Goal: Transaction & Acquisition: Purchase product/service

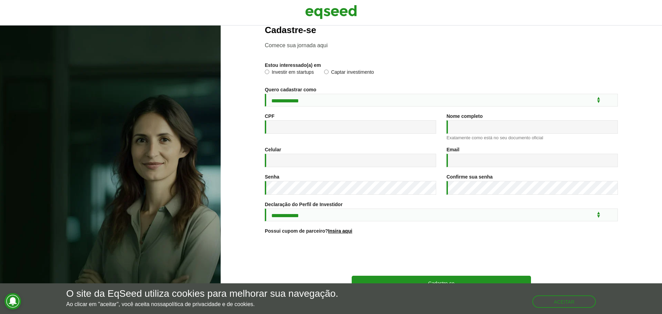
scroll to position [37, 0]
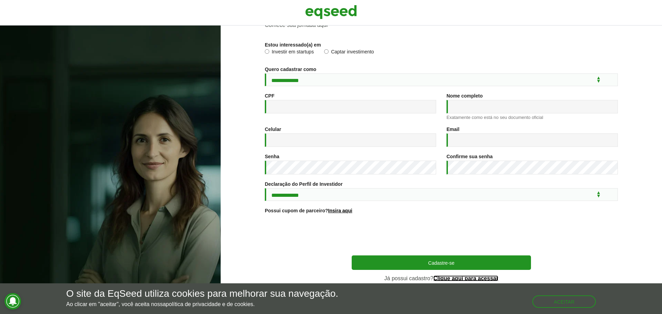
click at [466, 277] on link "Clique aqui para acessar" at bounding box center [466, 279] width 65 height 6
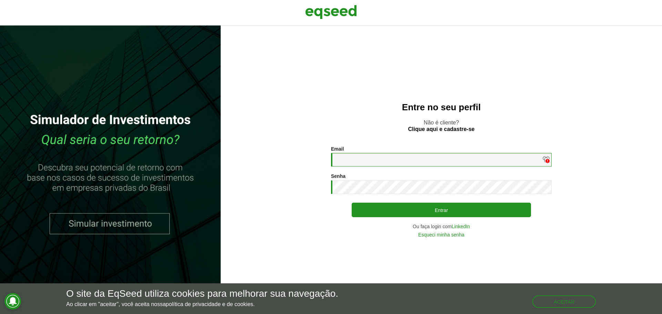
click at [443, 156] on input "Email *" at bounding box center [441, 159] width 221 height 13
type input "**********"
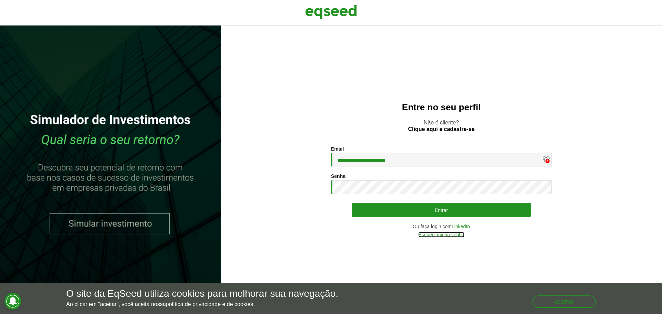
click at [445, 236] on link "Esqueci minha senha" at bounding box center [442, 235] width 46 height 5
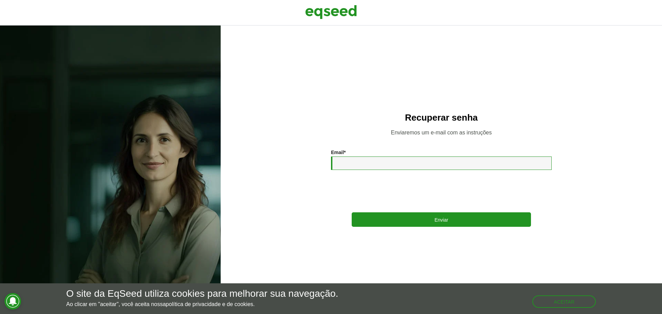
click at [382, 159] on input "Email *" at bounding box center [441, 163] width 221 height 13
type input "**********"
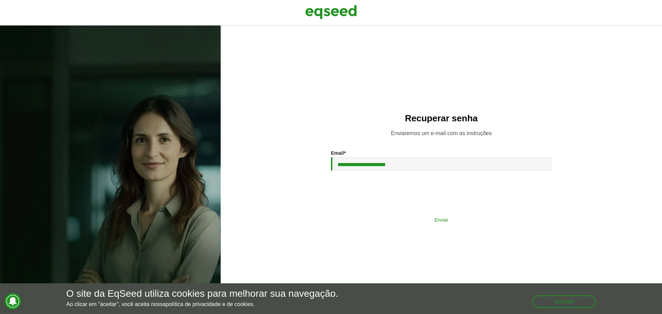
click at [409, 219] on button "Enviar" at bounding box center [441, 219] width 179 height 13
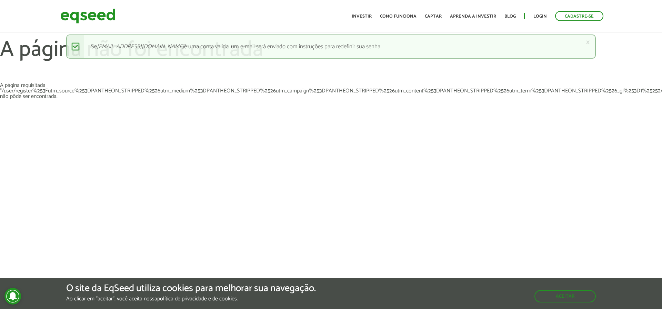
click at [585, 155] on article "× Mensagem de status Se enricogelfusa@gmail.com é uma conta válida, um e-mail s…" at bounding box center [331, 110] width 662 height 207
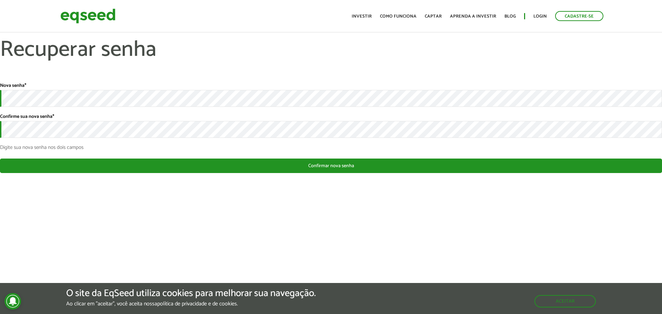
click at [227, 158] on div "Nova senha * Confirme sua nova senha * Digite sua nova senha nos dois campos Es…" at bounding box center [331, 128] width 662 height 90
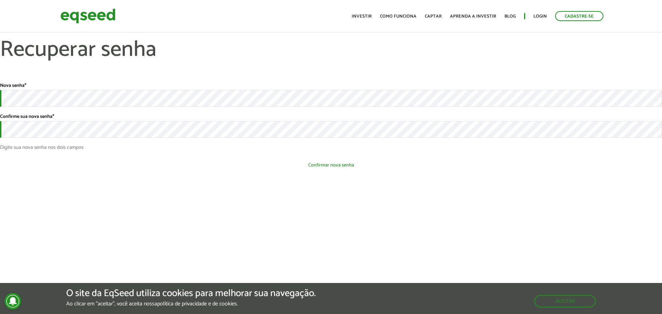
click at [226, 162] on button "Confirmar nova senha" at bounding box center [331, 165] width 662 height 13
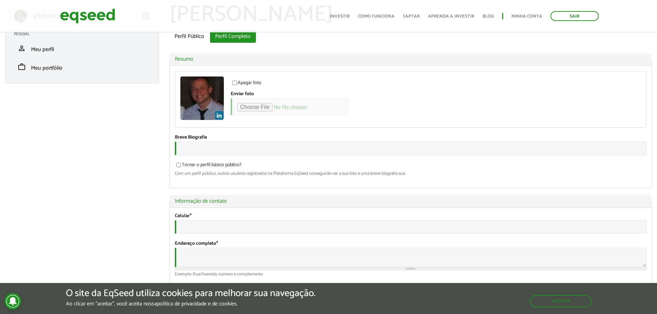
scroll to position [35, 0]
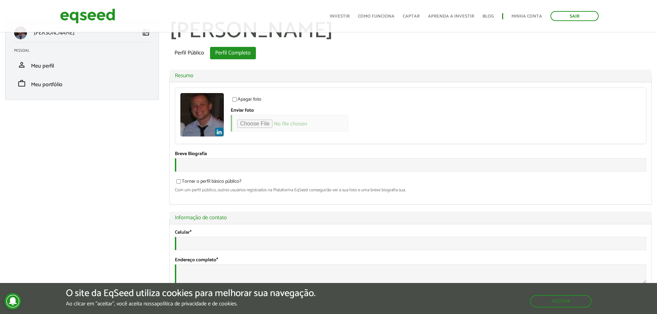
click at [249, 88] on div "Foto Apagar foto Clique aqui para apagar a sua foto atual. Enviar foto Seu rost…" at bounding box center [411, 143] width 482 height 122
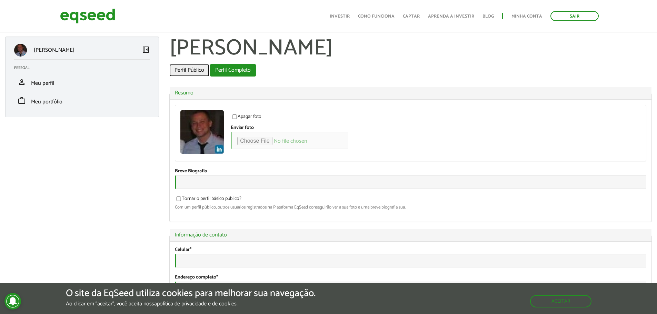
click at [176, 67] on link "Perfil Público" at bounding box center [189, 70] width 40 height 12
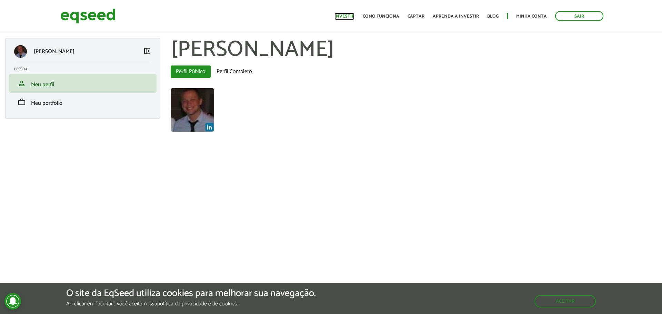
click at [348, 16] on link "Investir" at bounding box center [345, 16] width 20 height 4
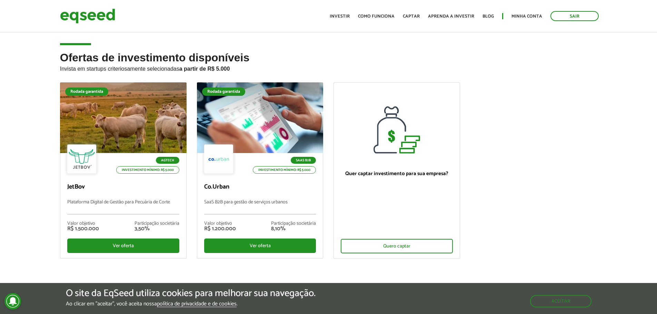
click at [111, 68] on p "Invista em startups criteriosamente selecionadas a partir de R$ 5.000" at bounding box center [329, 68] width 538 height 8
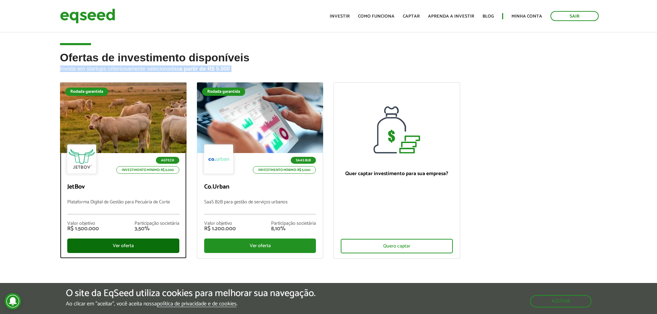
click at [136, 243] on div "Ver oferta" at bounding box center [123, 246] width 112 height 14
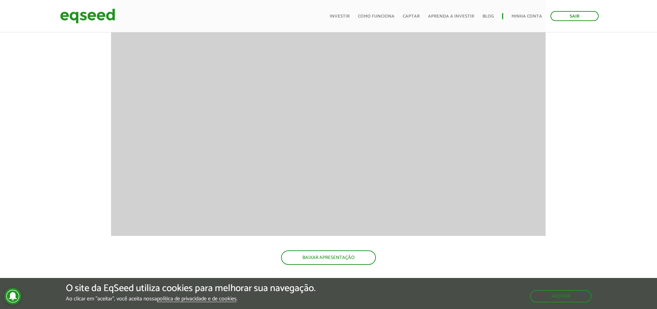
scroll to position [964, 0]
click at [608, 142] on div "Novidades Análise da Oferta 1 Lançamento ao vivo | JetBov Apresentação aos inve…" at bounding box center [329, 311] width 668 height 1544
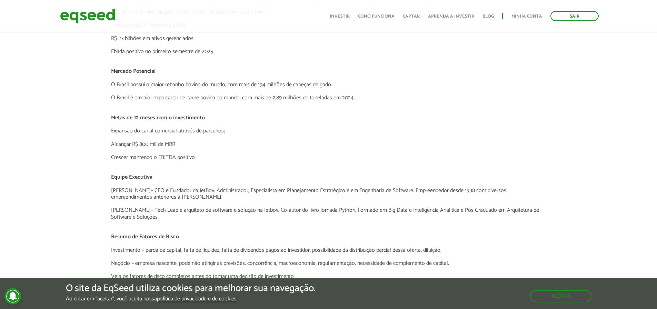
scroll to position [1385, 0]
click at [158, 188] on p "[PERSON_NAME] – CEO e Fundador da JetBov. Administrador, Especialista em Planej…" at bounding box center [328, 192] width 435 height 13
click at [158, 188] on p "Xisto Alves – CEO e Fundador da JetBov. Administrador, Especialista em Planejam…" at bounding box center [328, 192] width 435 height 13
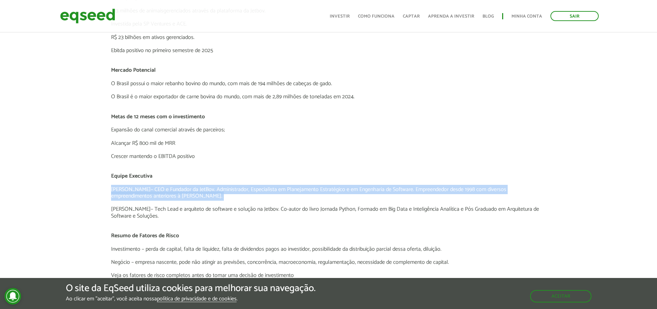
click at [158, 188] on p "Xisto Alves – CEO e Fundador da JetBov. Administrador, Especialista em Planejam…" at bounding box center [328, 192] width 435 height 13
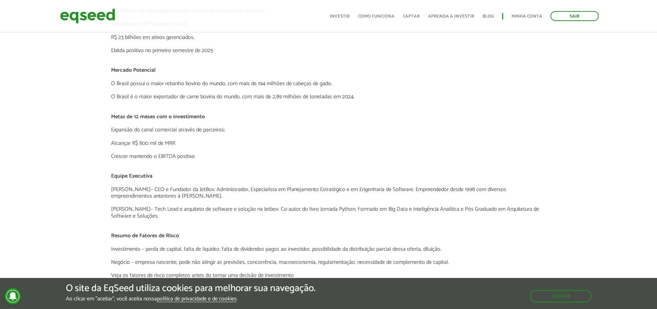
click at [163, 212] on p "Sergio Berlotto – Tech Lead e arquiteto de software e solução na Jetbov. Co-aut…" at bounding box center [328, 212] width 435 height 13
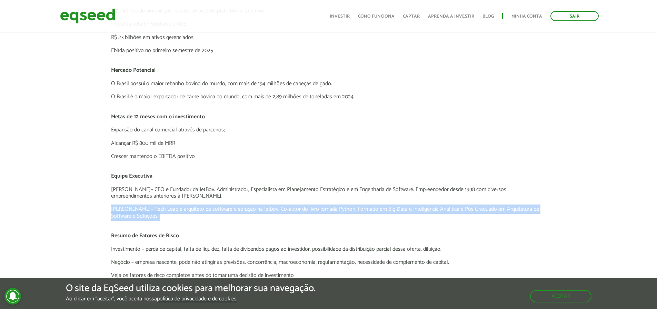
click at [163, 212] on p "Sergio Berlotto – Tech Lead e arquiteto de software e solução na Jetbov. Co-aut…" at bounding box center [328, 212] width 435 height 13
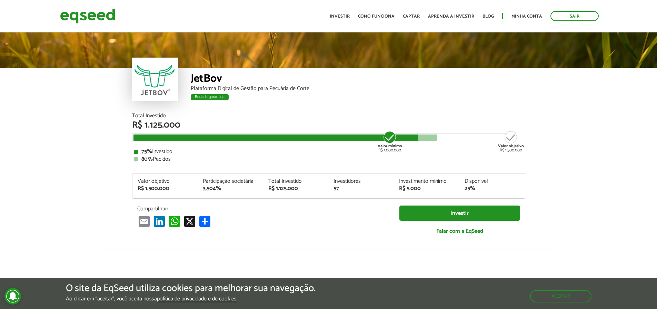
scroll to position [0, 0]
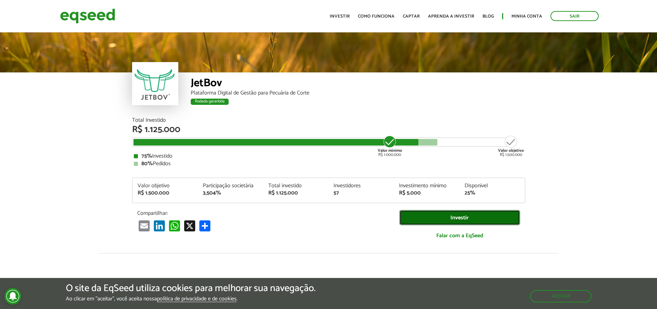
click at [461, 217] on link "Investir" at bounding box center [460, 218] width 121 height 16
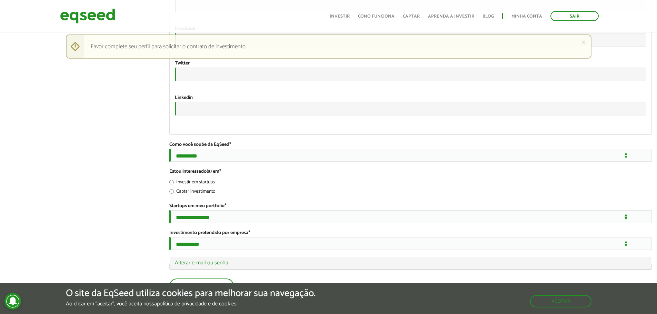
scroll to position [1168, 0]
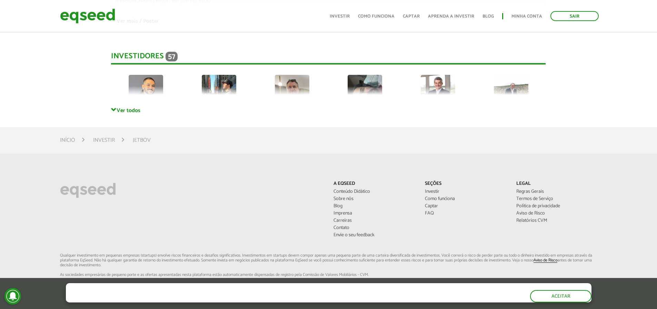
scroll to position [1934, 0]
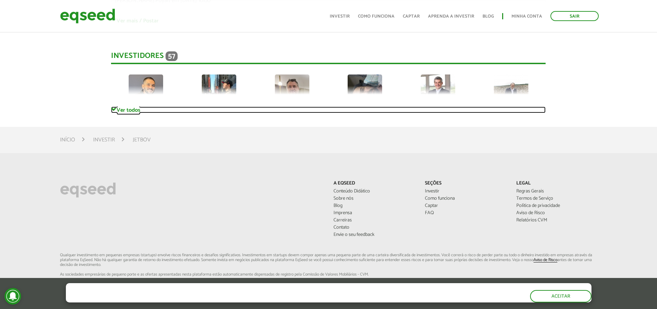
click at [115, 107] on span at bounding box center [114, 110] width 6 height 6
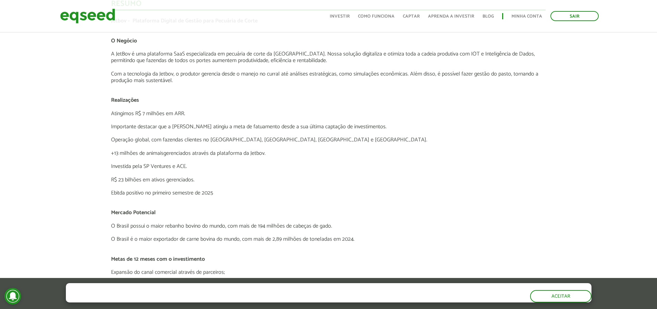
scroll to position [1242, 0]
click at [146, 112] on p "Atingimos R$ 7 milhões em ARR." at bounding box center [328, 114] width 435 height 7
click at [138, 129] on p "Importante destacar que a [PERSON_NAME] atingiu a meta de fatuamento desde a su…" at bounding box center [328, 127] width 435 height 7
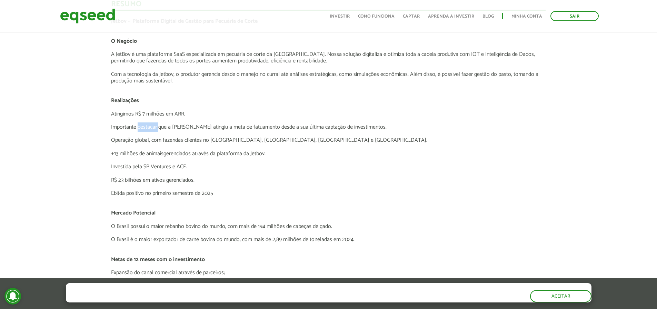
click at [138, 129] on p "Importante destacar que a Jetbov atingiu a meta de fatuamento desde a sua últim…" at bounding box center [328, 127] width 435 height 7
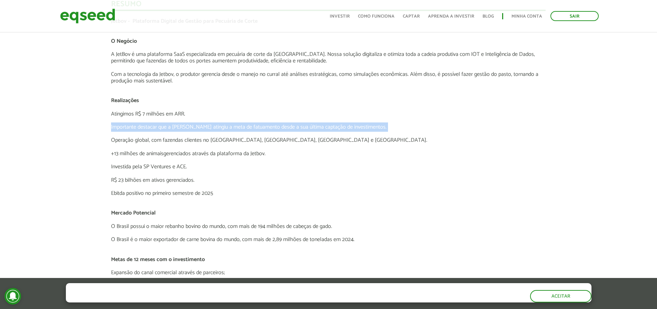
click at [138, 129] on p "Importante destacar que a Jetbov atingiu a meta de fatuamento desde a sua últim…" at bounding box center [328, 127] width 435 height 7
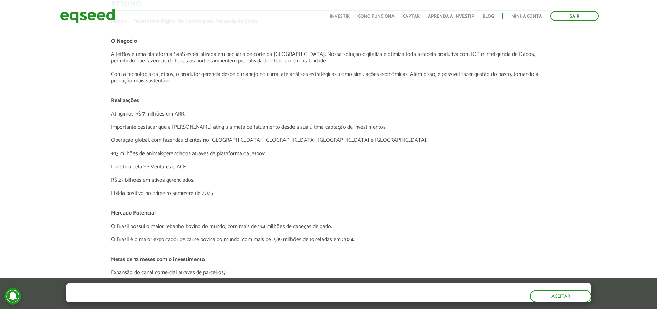
click at [136, 143] on p "Operação global, com fazendas clientes no Brasil, América Latina, Europa e Áfri…" at bounding box center [328, 140] width 435 height 7
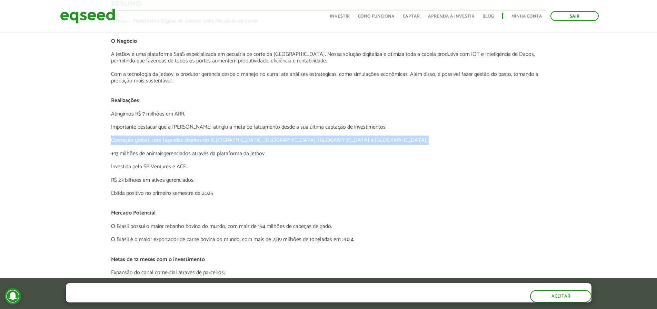
click at [136, 143] on p "Operação global, com fazendas clientes no Brasil, América Latina, Europa e Áfri…" at bounding box center [328, 140] width 435 height 7
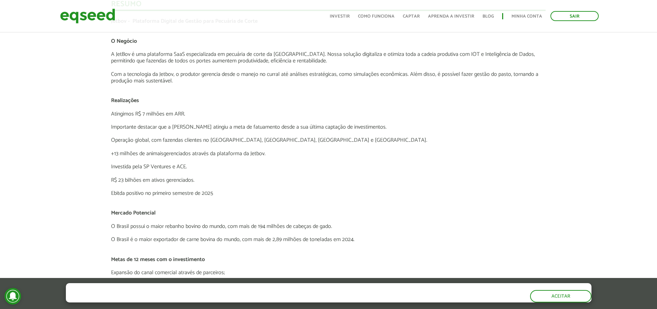
click at [136, 155] on p "+13 milhões de animaisgerenciados através da plataforma da Jetbov." at bounding box center [328, 153] width 435 height 7
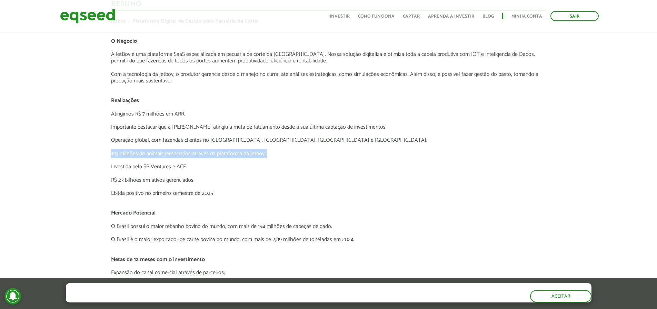
click at [136, 155] on p "+13 milhões de animaisgerenciados através da plataforma da Jetbov." at bounding box center [328, 153] width 435 height 7
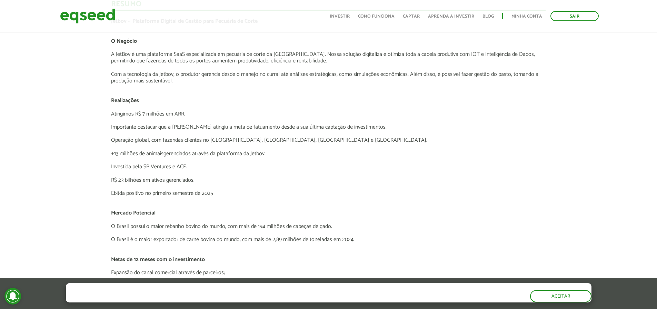
click at [149, 125] on p "Importante destacar que a [PERSON_NAME] atingiu a meta de fatuamento desde a su…" at bounding box center [328, 127] width 435 height 7
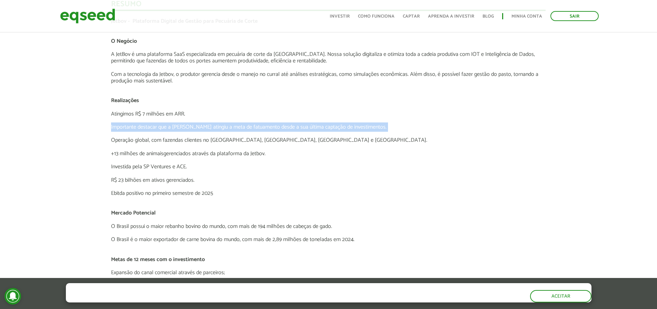
click at [149, 125] on p "Importante destacar que a [PERSON_NAME] atingiu a meta de fatuamento desde a su…" at bounding box center [328, 127] width 435 height 7
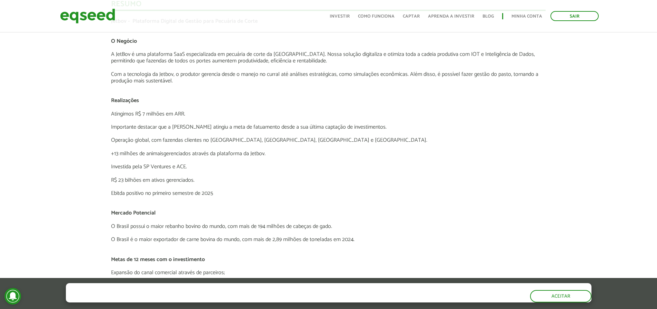
click at [143, 142] on p "Operação global, com fazendas clientes no [GEOGRAPHIC_DATA], [GEOGRAPHIC_DATA],…" at bounding box center [328, 140] width 435 height 7
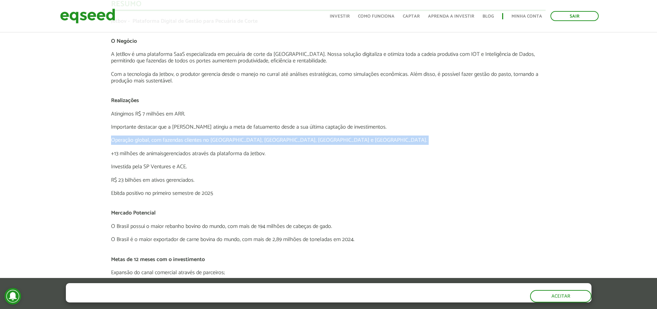
click at [143, 142] on p "Operação global, com fazendas clientes no [GEOGRAPHIC_DATA], [GEOGRAPHIC_DATA],…" at bounding box center [328, 140] width 435 height 7
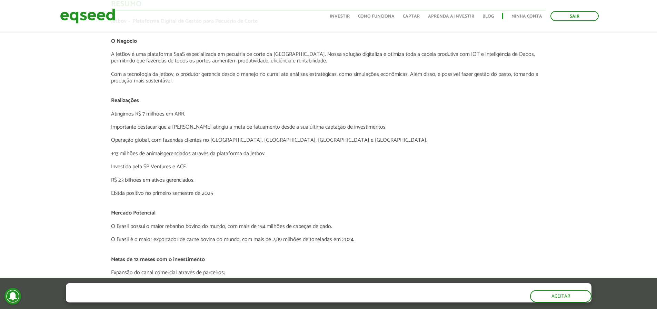
click at [138, 152] on p "+13 milhões de animaisgerenciados através da plataforma da Jetbov." at bounding box center [328, 153] width 435 height 7
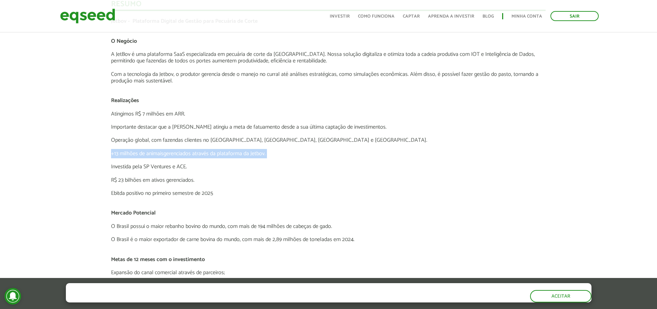
click at [138, 152] on p "+13 milhões de animaisgerenciados através da plataforma da Jetbov." at bounding box center [328, 153] width 435 height 7
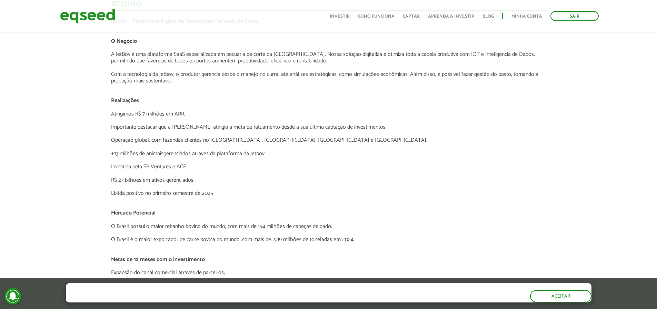
click at [132, 169] on p "Investida pela SP Ventures e ACE." at bounding box center [328, 167] width 435 height 7
click at [135, 183] on p "R$ 23 bilhões em ativos gerenciados." at bounding box center [328, 180] width 435 height 7
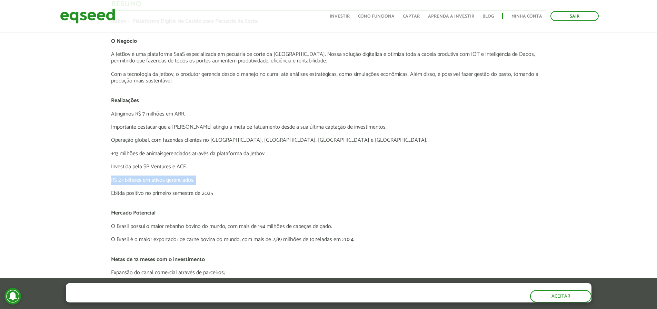
click at [135, 183] on p "R$ 23 bilhões em ativos gerenciados." at bounding box center [328, 180] width 435 height 7
click at [135, 194] on p "Ebitda positivo no primeiro semestre de 2025" at bounding box center [328, 193] width 435 height 7
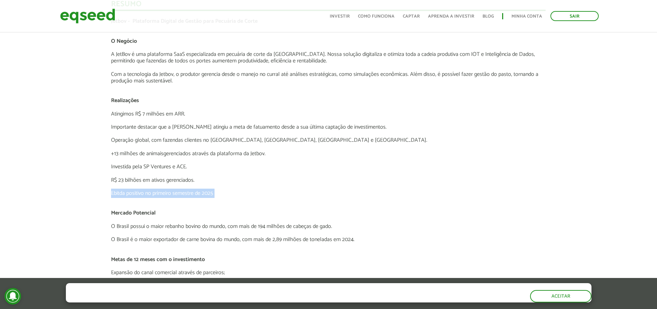
click at [135, 194] on p "Ebitda positivo no primeiro semestre de 2025" at bounding box center [328, 193] width 435 height 7
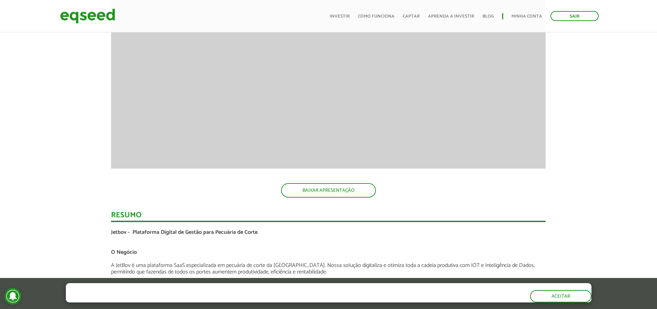
scroll to position [1030, 0]
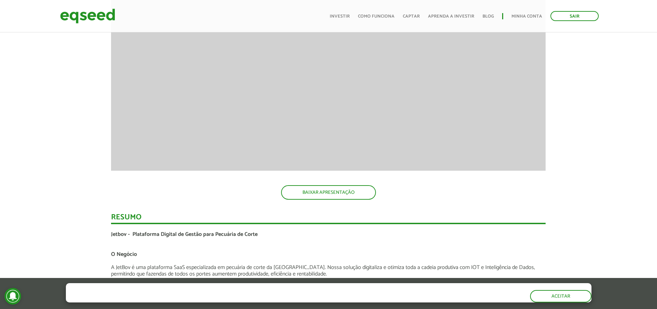
scroll to position [1030, 0]
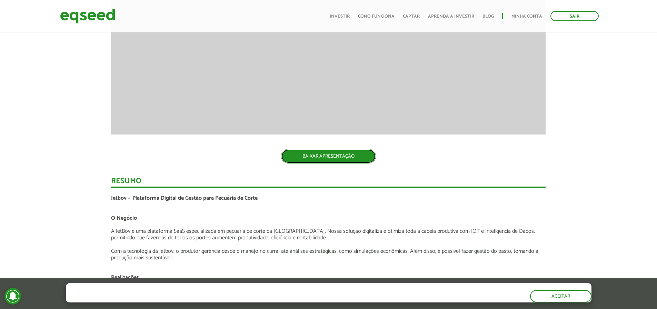
click at [324, 161] on link "BAIXAR APRESENTAÇÃO" at bounding box center [328, 156] width 95 height 14
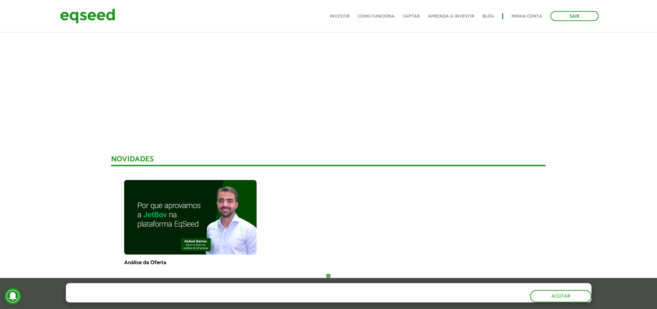
scroll to position [349, 0]
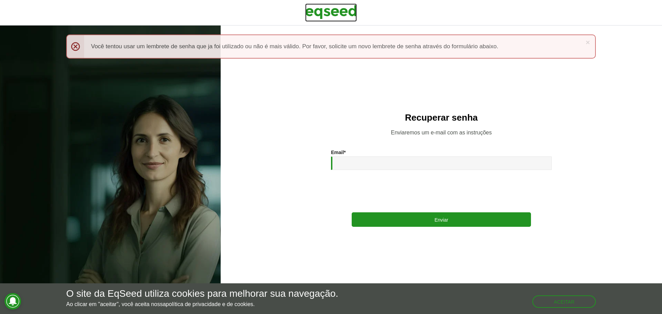
click at [335, 15] on img at bounding box center [331, 11] width 52 height 17
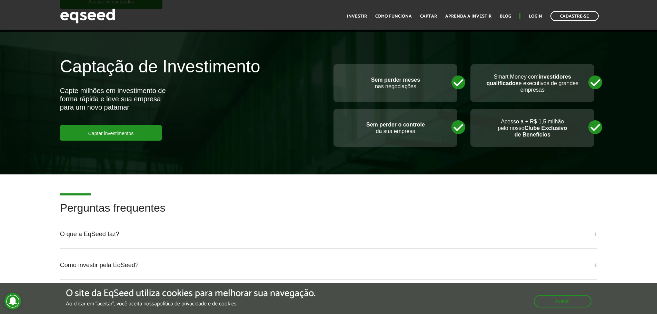
scroll to position [1499, 0]
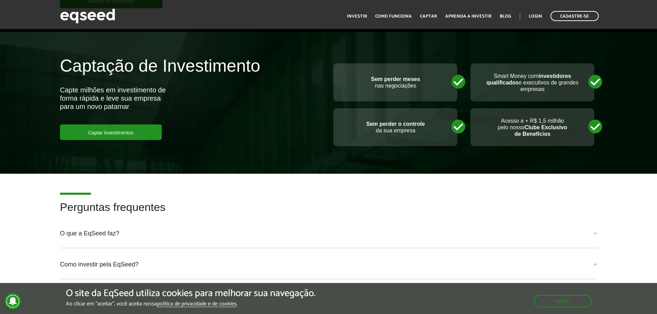
drag, startPoint x: 560, startPoint y: 181, endPoint x: 550, endPoint y: 177, distance: 11.5
click at [560, 181] on article "Perguntas frequentes O que a EqSeed faz? A EqSeed é uma plataforma de investime…" at bounding box center [328, 302] width 657 height 257
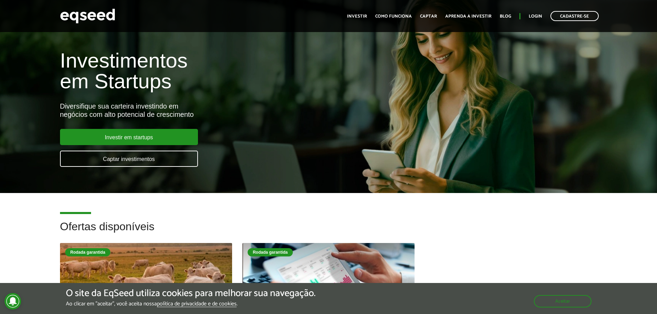
scroll to position [0, 0]
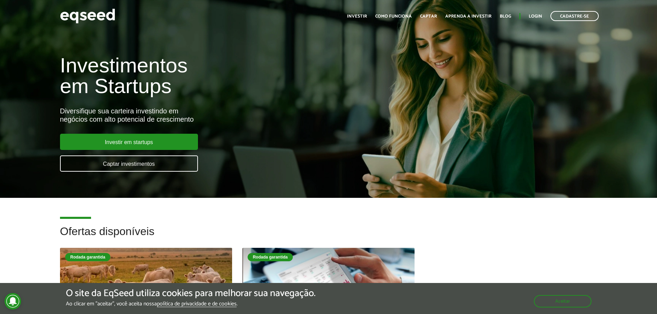
click at [9, 157] on div "Investimentos em Startups Diversifique sua carteira investindo em negócios com …" at bounding box center [328, 109] width 657 height 136
click at [359, 16] on link "Investir" at bounding box center [357, 16] width 20 height 4
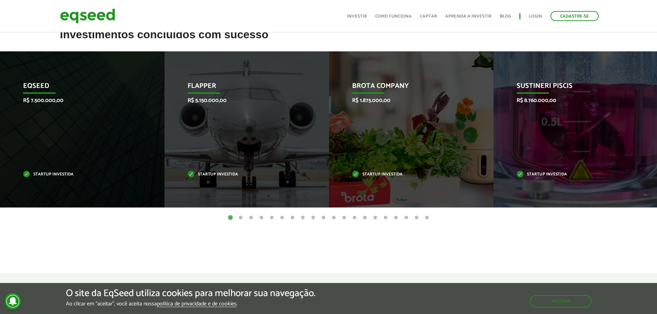
scroll to position [275, 0]
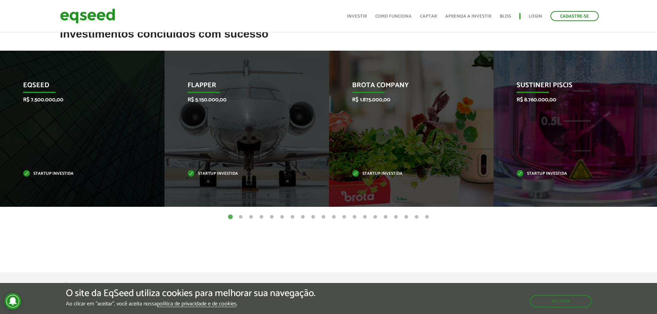
click at [240, 217] on button "2" at bounding box center [240, 217] width 7 height 7
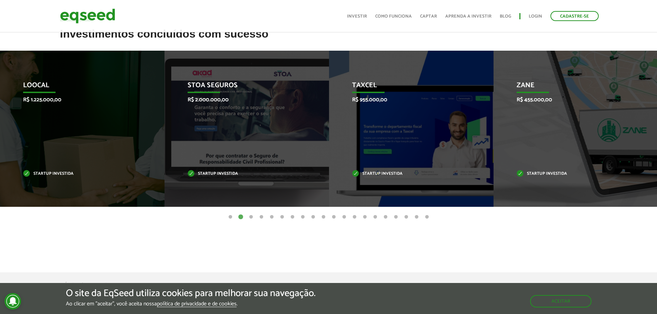
click at [250, 217] on button "3" at bounding box center [251, 217] width 7 height 7
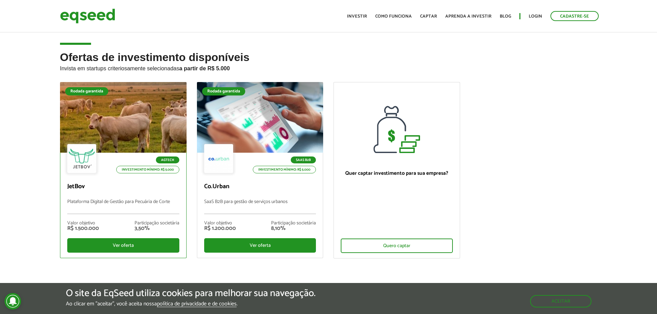
scroll to position [0, 0]
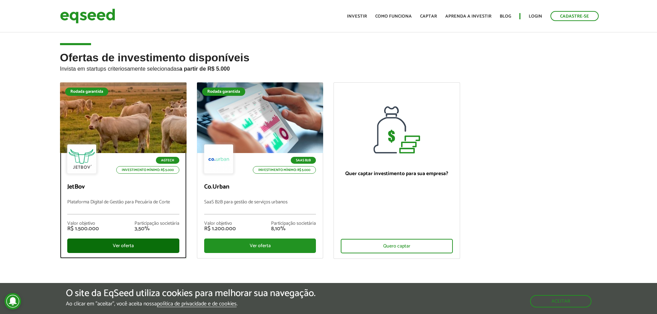
click at [129, 243] on div "Ver oferta" at bounding box center [123, 246] width 112 height 14
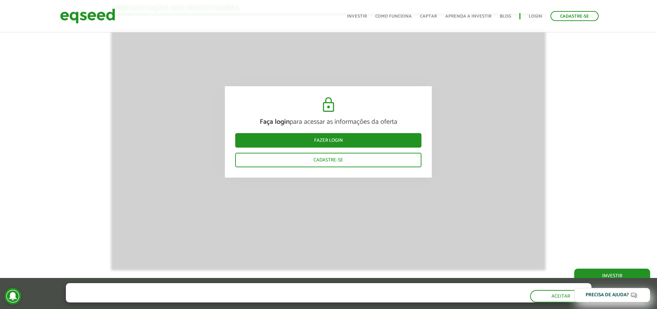
scroll to position [1035, 0]
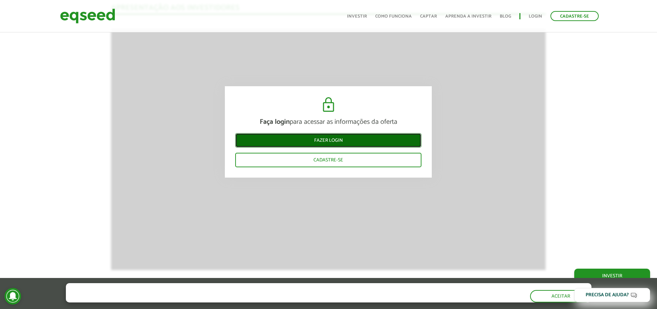
click at [308, 139] on link "Fazer login" at bounding box center [328, 140] width 186 height 14
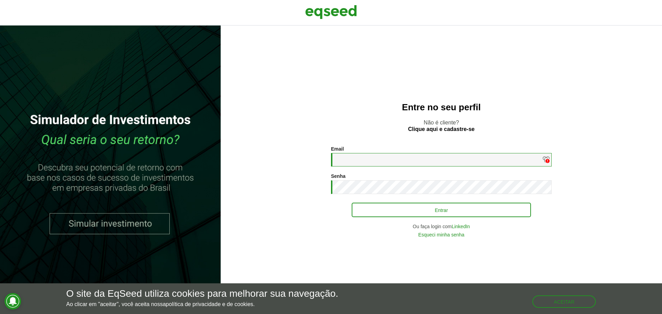
type input "**********"
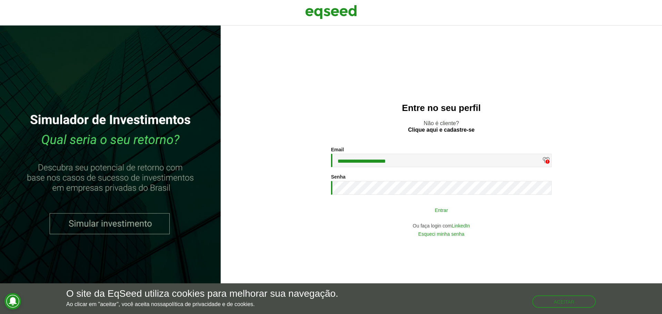
click at [395, 204] on button "Entrar" at bounding box center [441, 210] width 179 height 13
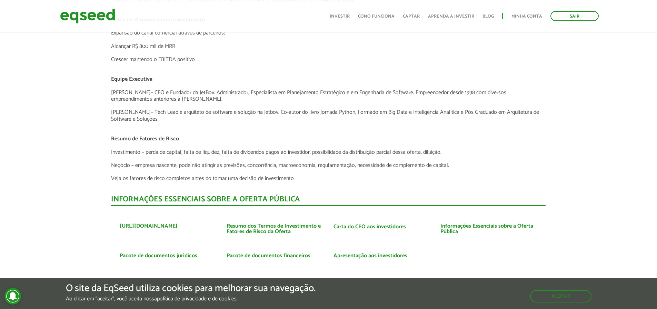
scroll to position [1483, 0]
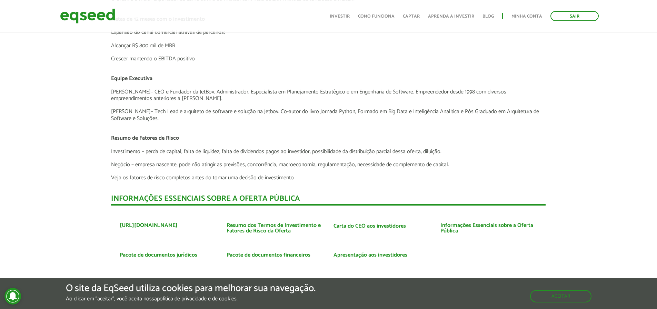
click at [129, 152] on p "Investimento – perda de capital, falta de liquidez, falta de dividendos pagos a…" at bounding box center [328, 151] width 435 height 7
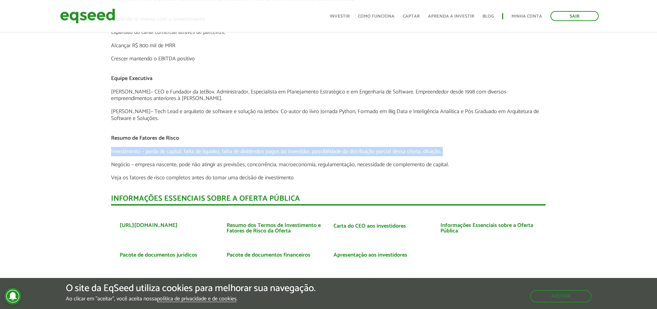
click at [129, 152] on p "Investimento – perda de capital, falta de liquidez, falta de dividendos pagos a…" at bounding box center [328, 151] width 435 height 7
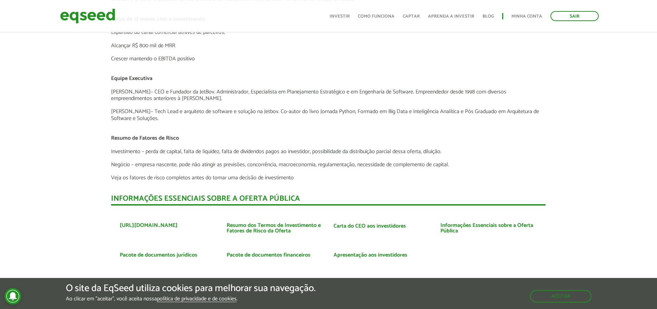
click at [129, 168] on p "Negócio – empresa nascente, pode não atingir as previsões, concorrência, macroe…" at bounding box center [328, 164] width 435 height 7
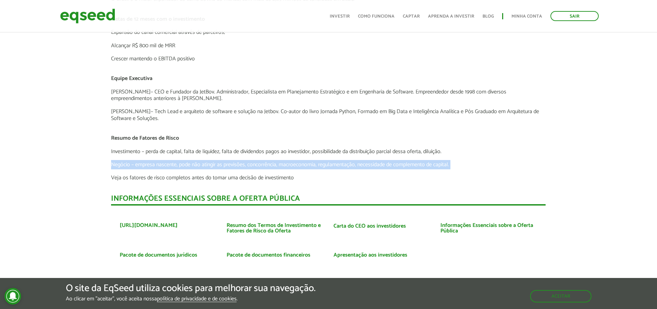
click at [129, 168] on p "Negócio – empresa nascente, pode não atingir as previsões, concorrência, macroe…" at bounding box center [328, 164] width 435 height 7
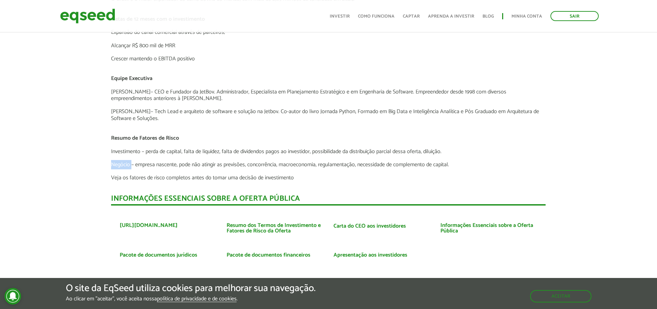
click at [129, 168] on p "Negócio – empresa nascente, pode não atingir as previsões, concorrência, macroe…" at bounding box center [328, 164] width 435 height 7
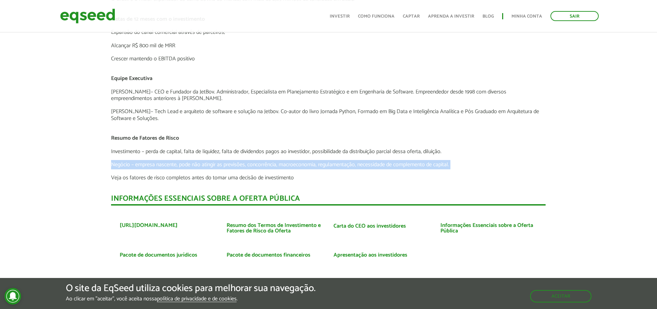
click at [129, 168] on p "Negócio – empresa nascente, pode não atingir as previsões, concorrência, macroe…" at bounding box center [328, 164] width 435 height 7
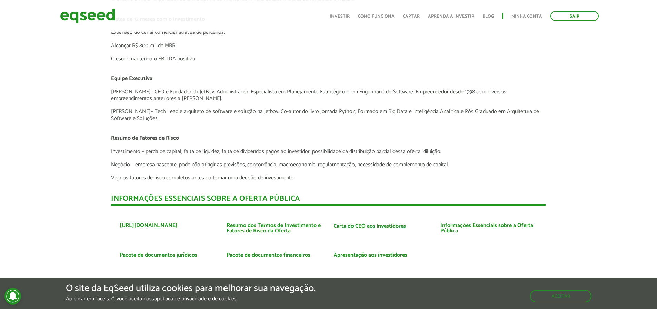
click at [131, 180] on p "Veja os fatores de risco completos antes do tomar uma decisão de investimento" at bounding box center [328, 178] width 435 height 7
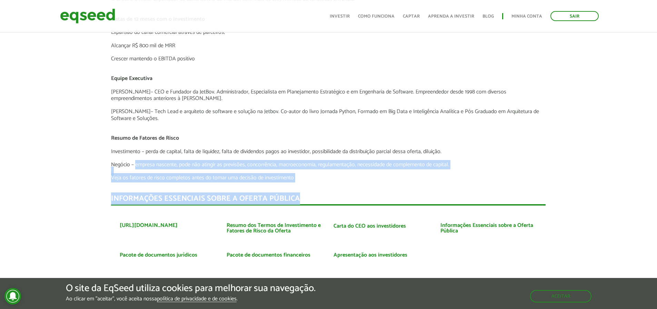
drag, startPoint x: 155, startPoint y: 161, endPoint x: 461, endPoint y: 183, distance: 307.1
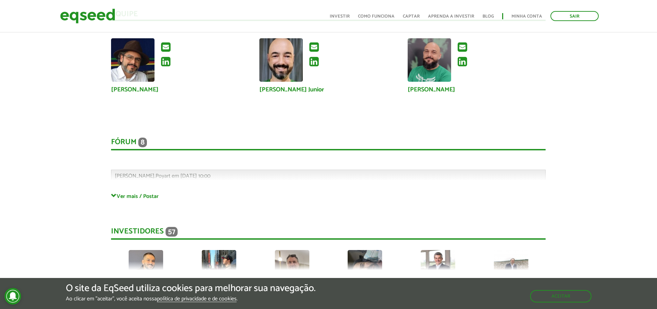
scroll to position [1759, 0]
click at [126, 190] on div "Fórum 8 Comentários [PERSON_NAME].Poyart em [DATE] 10:00 Bem-vindo(a) ao fórum …" at bounding box center [328, 158] width 435 height 69
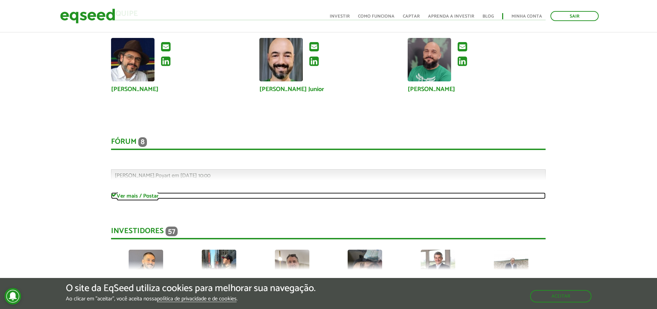
click at [124, 197] on link "Ver mais / Postar" at bounding box center [328, 196] width 435 height 7
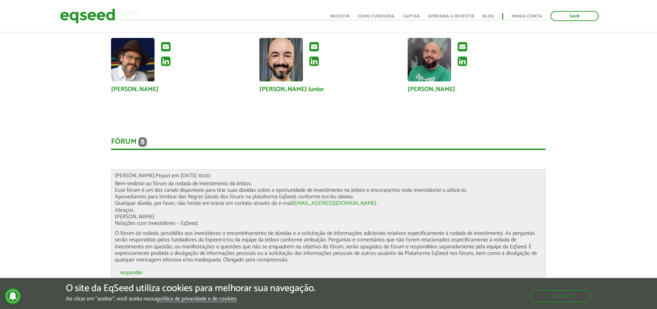
click at [152, 196] on p "Bem-vindo(a) ao fórum da rodada de investimento da Jetbov. Esse fórum é um dos …" at bounding box center [328, 203] width 427 height 46
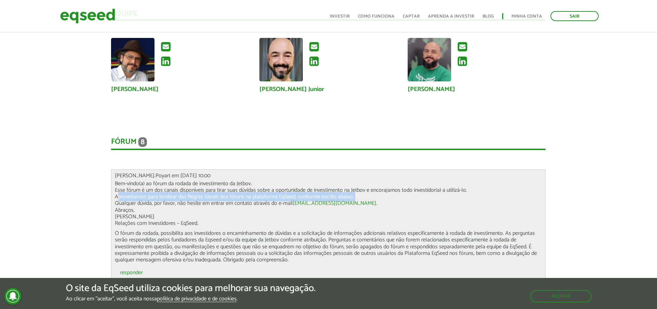
click at [152, 196] on p "Bem-vindo(a) ao fórum da rodada de investimento da Jetbov. Esse fórum é um dos …" at bounding box center [328, 203] width 427 height 46
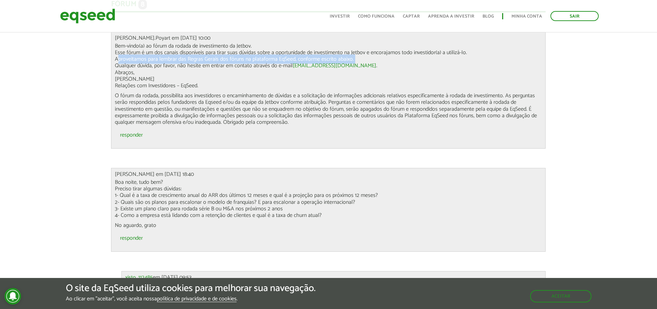
scroll to position [1897, 0]
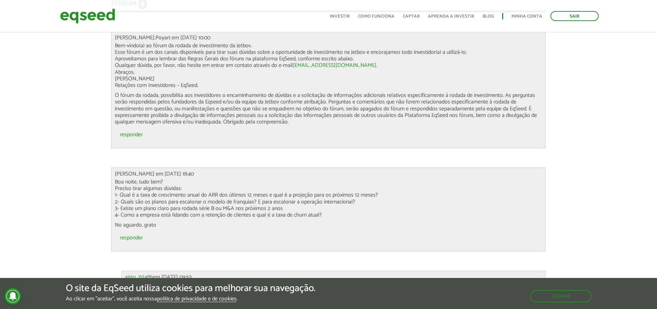
click at [178, 195] on p "Boa noite, tudo bem? Preciso tirar algumas dúvidas: 1- Qual é a taxa de crescim…" at bounding box center [328, 199] width 427 height 40
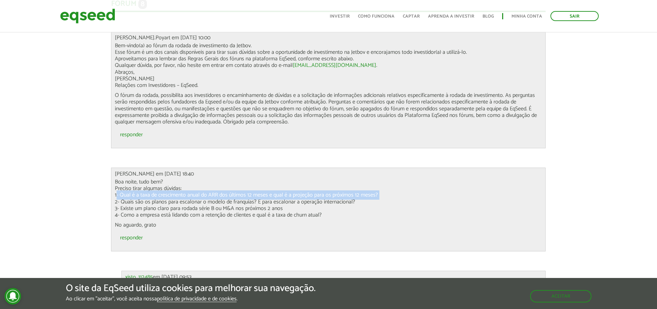
click at [178, 195] on p "Boa noite, tudo bem? Preciso tirar algumas dúvidas: 1- Qual é a taxa de crescim…" at bounding box center [328, 199] width 427 height 40
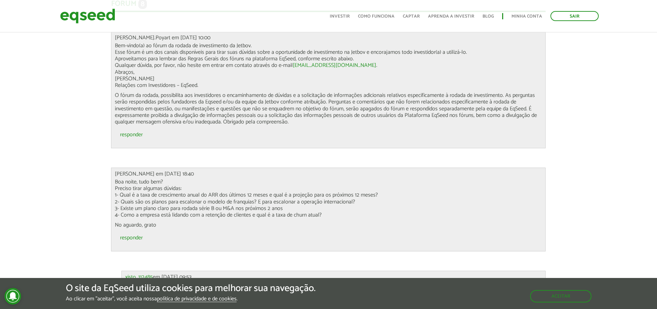
click at [173, 203] on p "Boa noite, tudo bem? Preciso tirar algumas dúvidas: 1- Qual é a taxa de crescim…" at bounding box center [328, 199] width 427 height 40
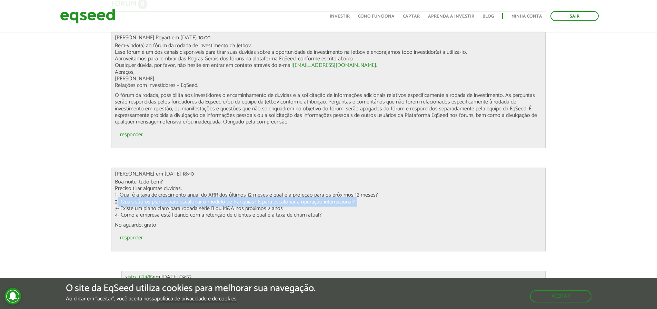
click at [173, 203] on p "Boa noite, tudo bem? Preciso tirar algumas dúvidas: 1- Qual é a taxa de crescim…" at bounding box center [328, 199] width 427 height 40
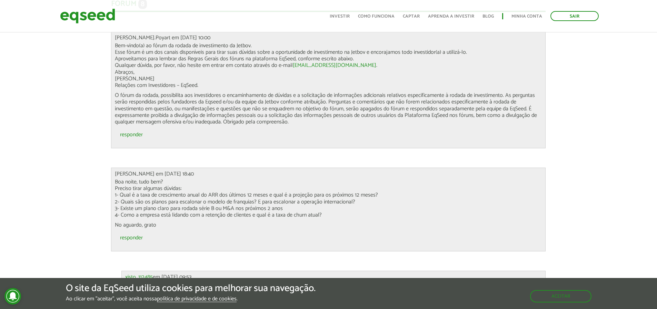
click at [142, 210] on p "Boa noite, tudo bem? Preciso tirar algumas dúvidas: 1- Qual é a taxa de crescim…" at bounding box center [328, 199] width 427 height 40
click at [143, 217] on p "Boa noite, tudo bem? Preciso tirar algumas dúvidas: 1- Qual é a taxa de crescim…" at bounding box center [328, 199] width 427 height 40
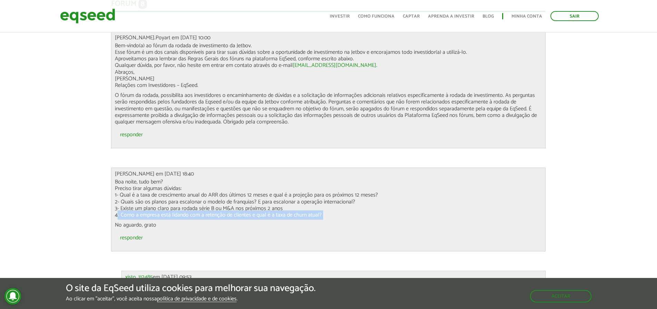
click at [143, 217] on p "Boa noite, tudo bem? Preciso tirar algumas dúvidas: 1- Qual é a taxa de crescim…" at bounding box center [328, 199] width 427 height 40
click at [138, 220] on div "Boa noite, tudo bem? Preciso tirar algumas dúvidas: 1- Qual é a taxa de crescim…" at bounding box center [328, 204] width 427 height 50
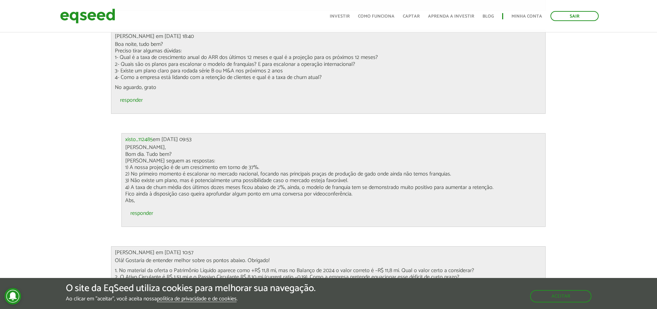
scroll to position [2035, 0]
click at [139, 175] on p "[PERSON_NAME], Bom dia. Tudo bem? Abaixo seguem as respostas: 1) A nossa projeç…" at bounding box center [333, 174] width 417 height 60
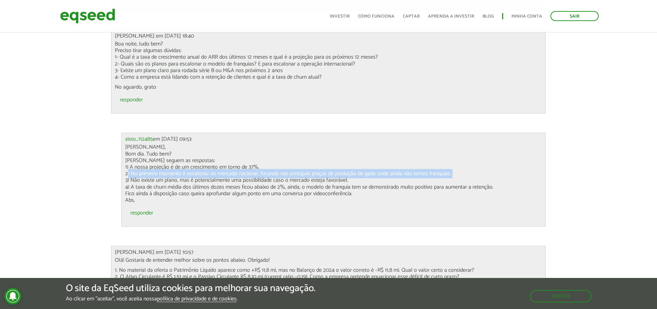
click at [139, 175] on p "[PERSON_NAME], Bom dia. Tudo bem? Abaixo seguem as respostas: 1) A nossa projeç…" at bounding box center [333, 174] width 417 height 60
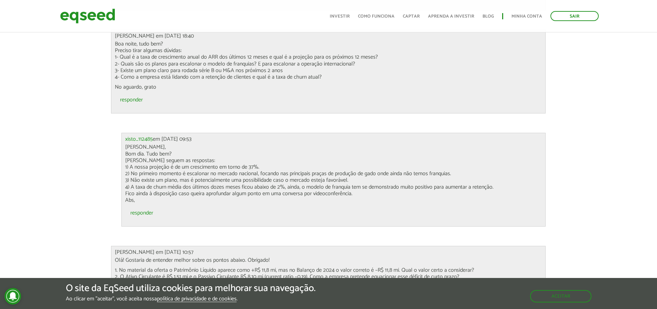
click at [139, 175] on p "[PERSON_NAME], Bom dia. Tudo bem? Abaixo seguem as respostas: 1) A nossa projeç…" at bounding box center [333, 174] width 417 height 60
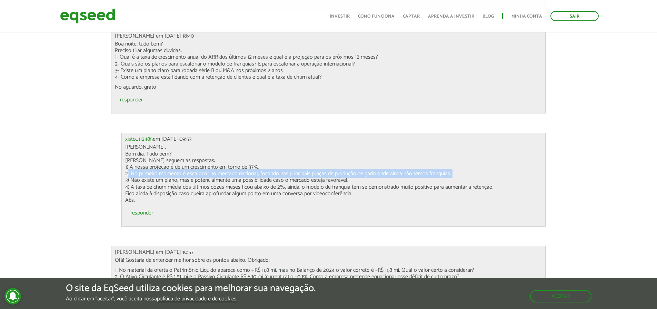
click at [139, 175] on p "[PERSON_NAME], Bom dia. Tudo bem? Abaixo seguem as respostas: 1) A nossa projeç…" at bounding box center [333, 174] width 417 height 60
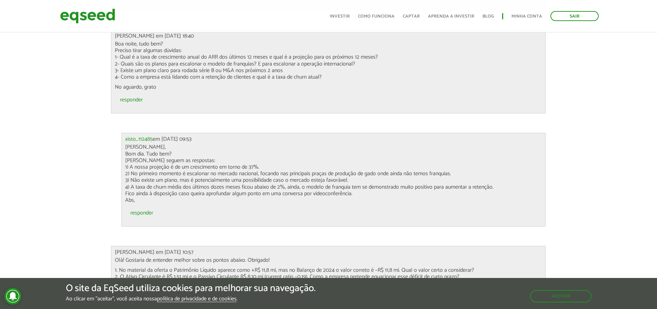
click at [138, 180] on p "[PERSON_NAME], Bom dia. Tudo bem? Abaixo seguem as respostas: 1) A nossa projeç…" at bounding box center [333, 174] width 417 height 60
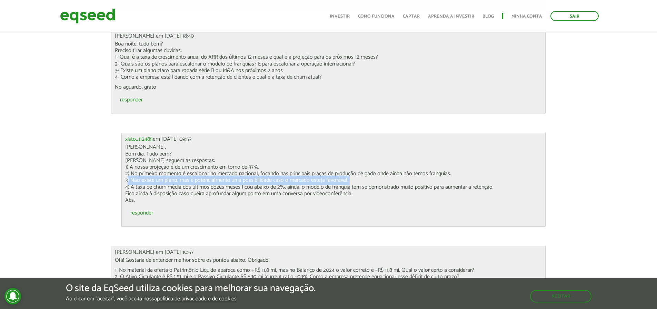
click at [138, 180] on p "[PERSON_NAME], Bom dia. Tudo bem? Abaixo seguem as respostas: 1) A nossa projeç…" at bounding box center [333, 174] width 417 height 60
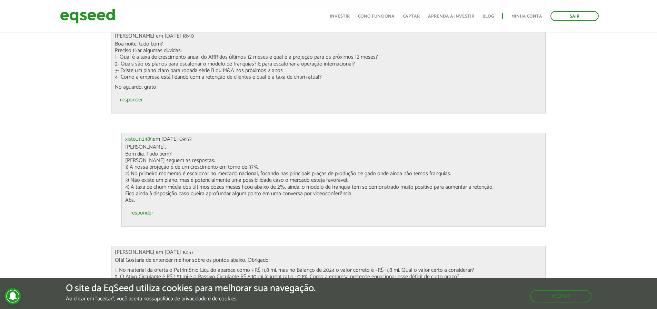
click at [136, 188] on p "[PERSON_NAME], Bom dia. Tudo bem? Abaixo seguem as respostas: 1) A nossa projeç…" at bounding box center [333, 174] width 417 height 60
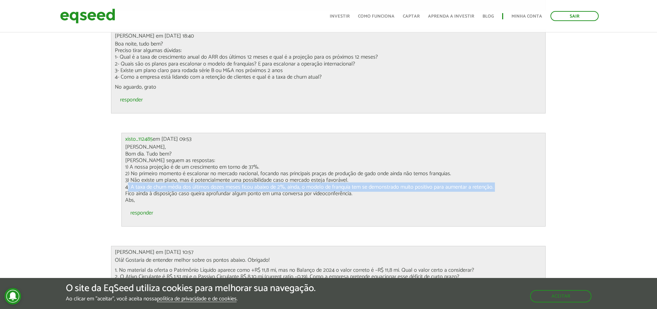
click at [136, 188] on p "[PERSON_NAME], Bom dia. Tudo bem? Abaixo seguem as respostas: 1) A nossa projeç…" at bounding box center [333, 174] width 417 height 60
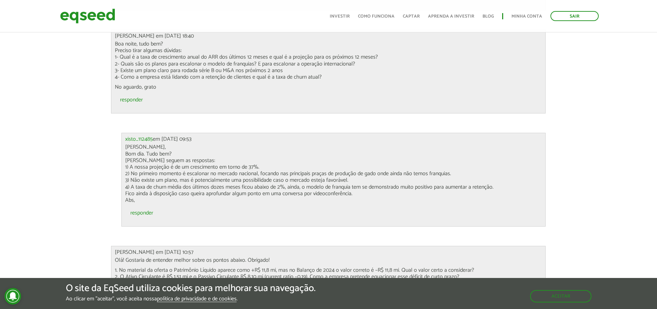
click at [136, 192] on p "[PERSON_NAME], Bom dia. Tudo bem? Abaixo seguem as respostas: 1) A nossa projeç…" at bounding box center [333, 174] width 417 height 60
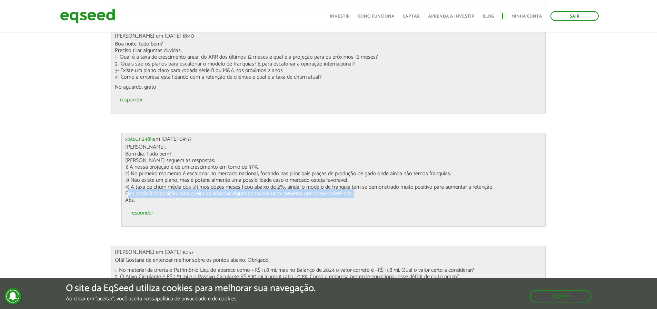
click at [136, 192] on p "[PERSON_NAME], Bom dia. Tudo bem? Abaixo seguem as respostas: 1) A nossa projeç…" at bounding box center [333, 174] width 417 height 60
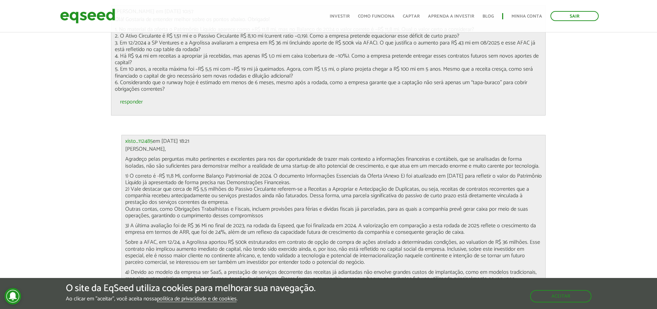
scroll to position [2276, 0]
click at [160, 176] on p "1) O correto é -R$ 11,8 Mi, conforme Balanço Patrimonial de 2024. O documento I…" at bounding box center [333, 196] width 417 height 46
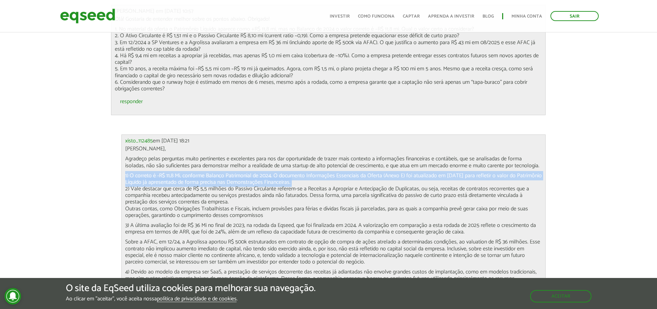
click at [160, 176] on p "1) O correto é -R$ 11,8 Mi, conforme Balanço Patrimonial de 2024. O documento I…" at bounding box center [333, 196] width 417 height 46
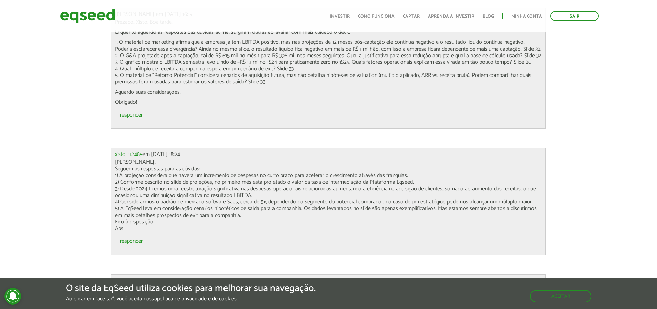
scroll to position [2689, 0]
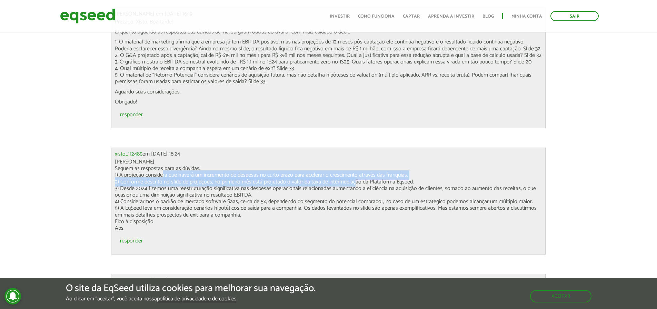
drag, startPoint x: 159, startPoint y: 174, endPoint x: 352, endPoint y: 183, distance: 193.1
click at [352, 183] on p "[PERSON_NAME], Seguem as respostas para as dúvidas: 1) A projeção considera que…" at bounding box center [328, 195] width 427 height 73
click at [196, 174] on p "[PERSON_NAME], Seguem as respostas para as dúvidas: 1) A projeção considera que…" at bounding box center [328, 195] width 427 height 73
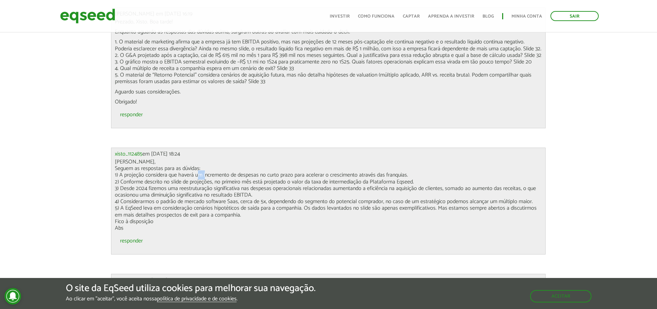
click at [196, 174] on p "[PERSON_NAME], Seguem as respostas para as dúvidas: 1) A projeção considera que…" at bounding box center [328, 195] width 427 height 73
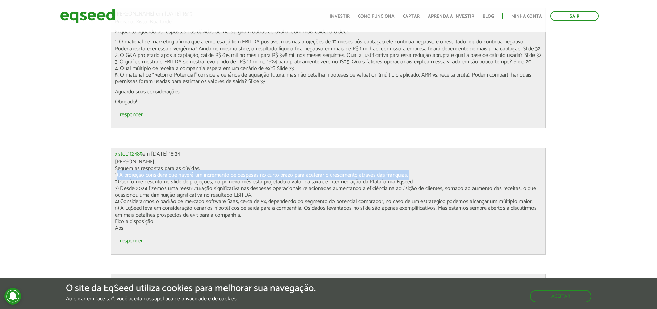
click at [196, 174] on p "[PERSON_NAME], Seguem as respostas para as dúvidas: 1) A projeção considera que…" at bounding box center [328, 195] width 427 height 73
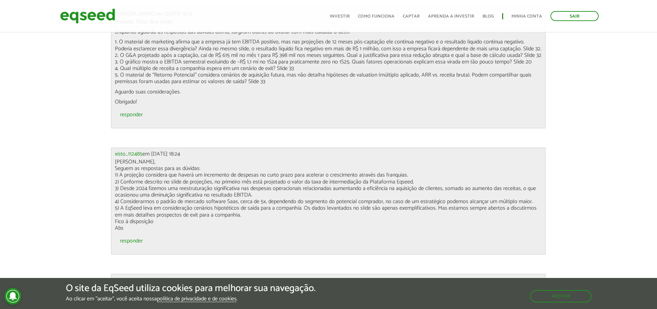
click at [184, 182] on p "[PERSON_NAME], Seguem as respostas para as dúvidas: 1) A projeção considera que…" at bounding box center [328, 195] width 427 height 73
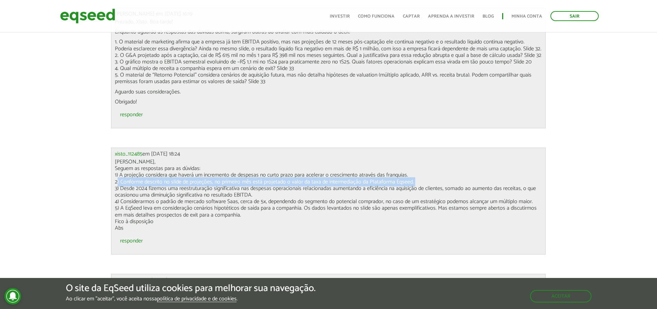
click at [184, 182] on p "[PERSON_NAME], Seguem as respostas para as dúvidas: 1) A projeção considera que…" at bounding box center [328, 195] width 427 height 73
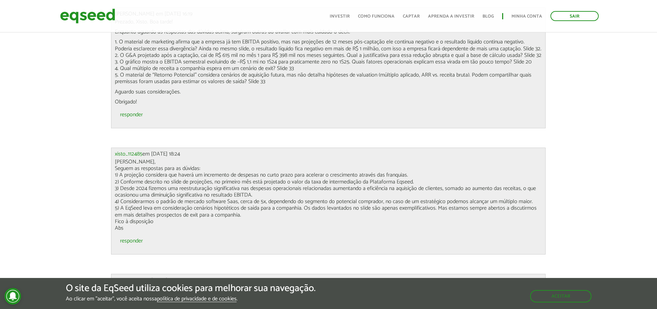
click at [168, 193] on p "[PERSON_NAME], Seguem as respostas para as dúvidas: 1) A projeção considera que…" at bounding box center [328, 195] width 427 height 73
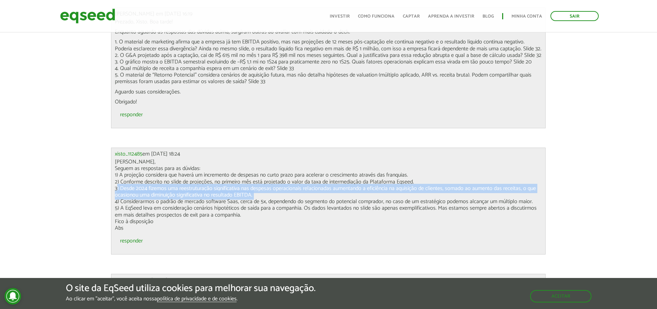
click at [168, 193] on p "[PERSON_NAME], Seguem as respostas para as dúvidas: 1) A projeção considera que…" at bounding box center [328, 195] width 427 height 73
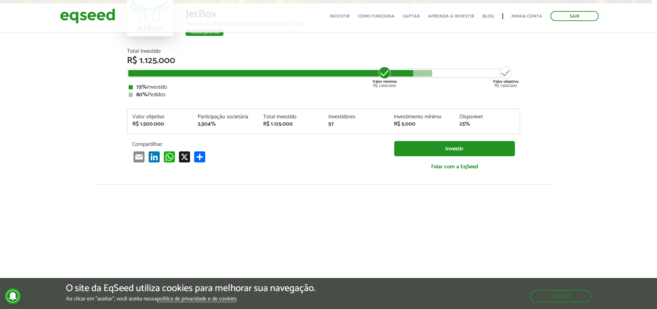
scroll to position [0, 5]
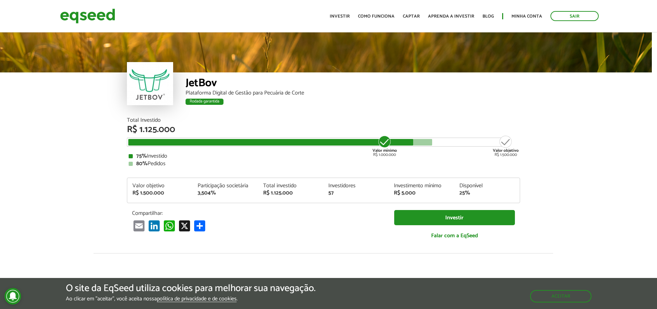
click at [33, 167] on article "JetBov Plataforma Digital de Gestão para Pecuária de Corte Rodada garantida Rod…" at bounding box center [323, 260] width 657 height 458
